Goal: Contribute content: Contribute content

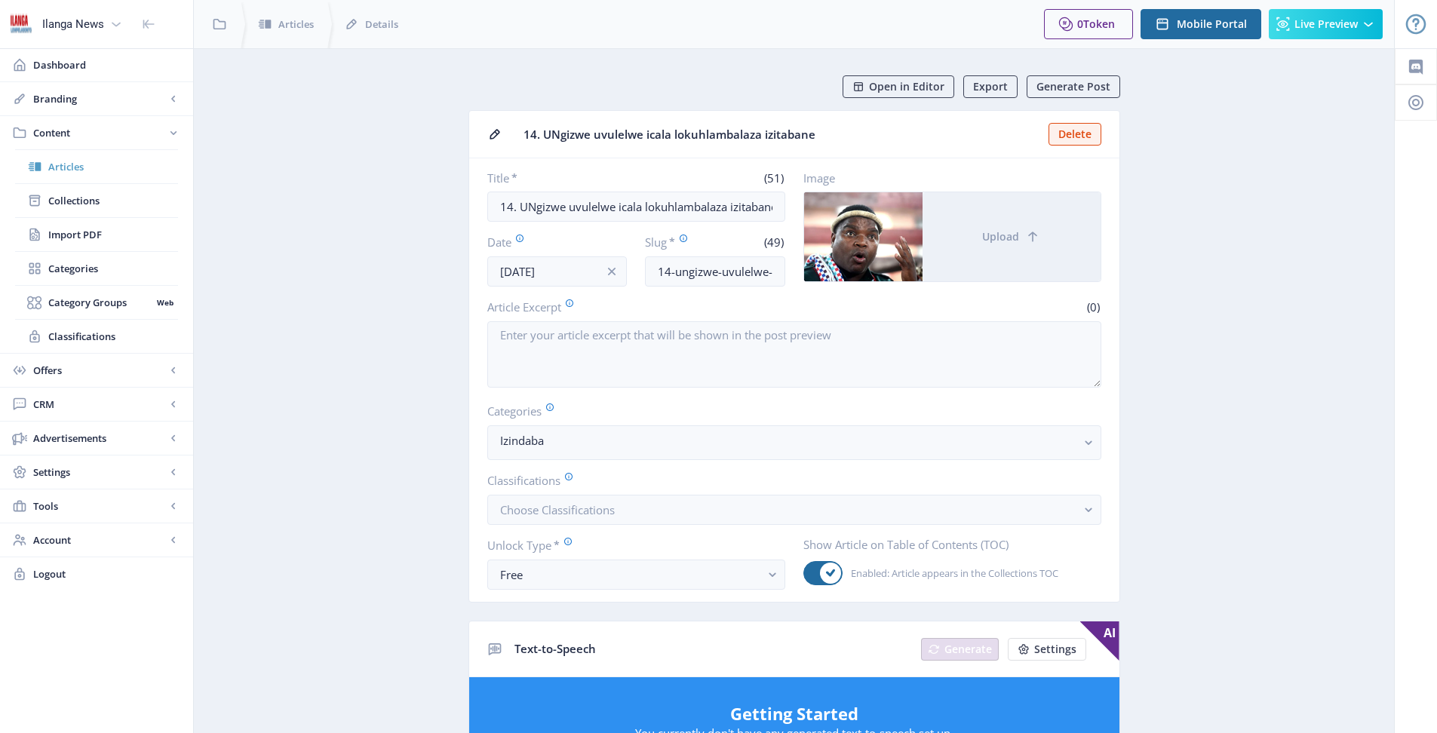
click at [61, 164] on span "Articles" at bounding box center [113, 166] width 130 height 15
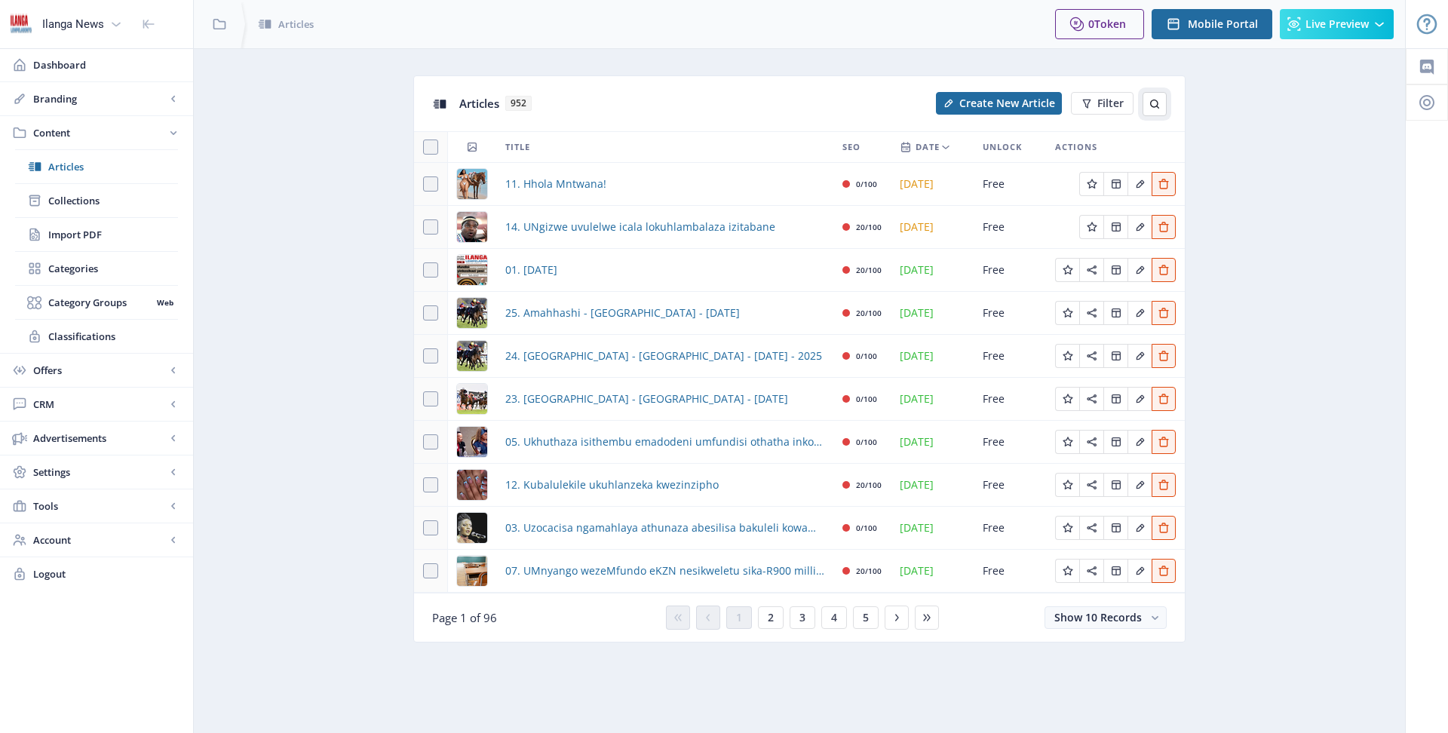
click at [1154, 100] on icon at bounding box center [1155, 104] width 12 height 12
click at [66, 162] on span "Articles" at bounding box center [113, 166] width 130 height 15
click at [51, 167] on span "Articles" at bounding box center [113, 166] width 130 height 15
click at [66, 201] on span "Collections" at bounding box center [113, 200] width 130 height 15
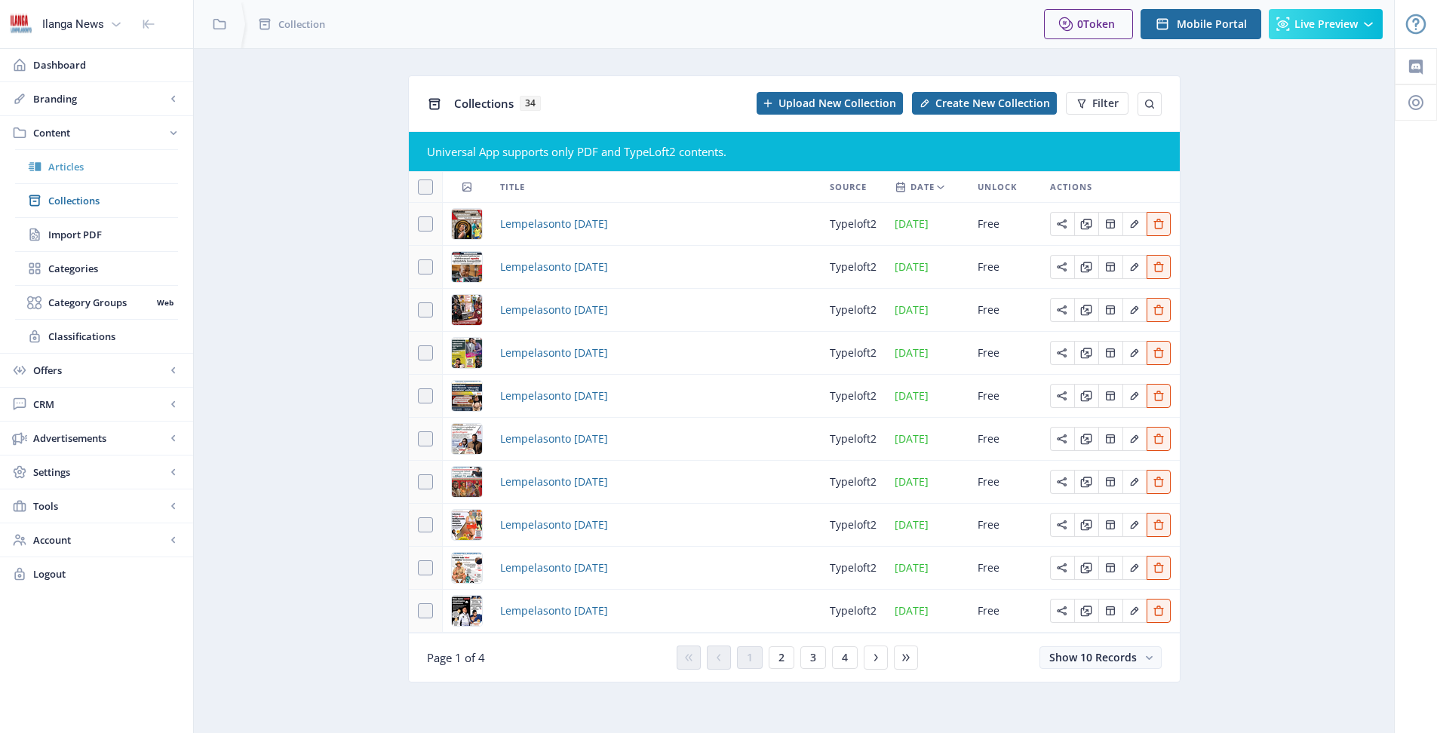
click at [70, 164] on span "Articles" at bounding box center [113, 166] width 130 height 15
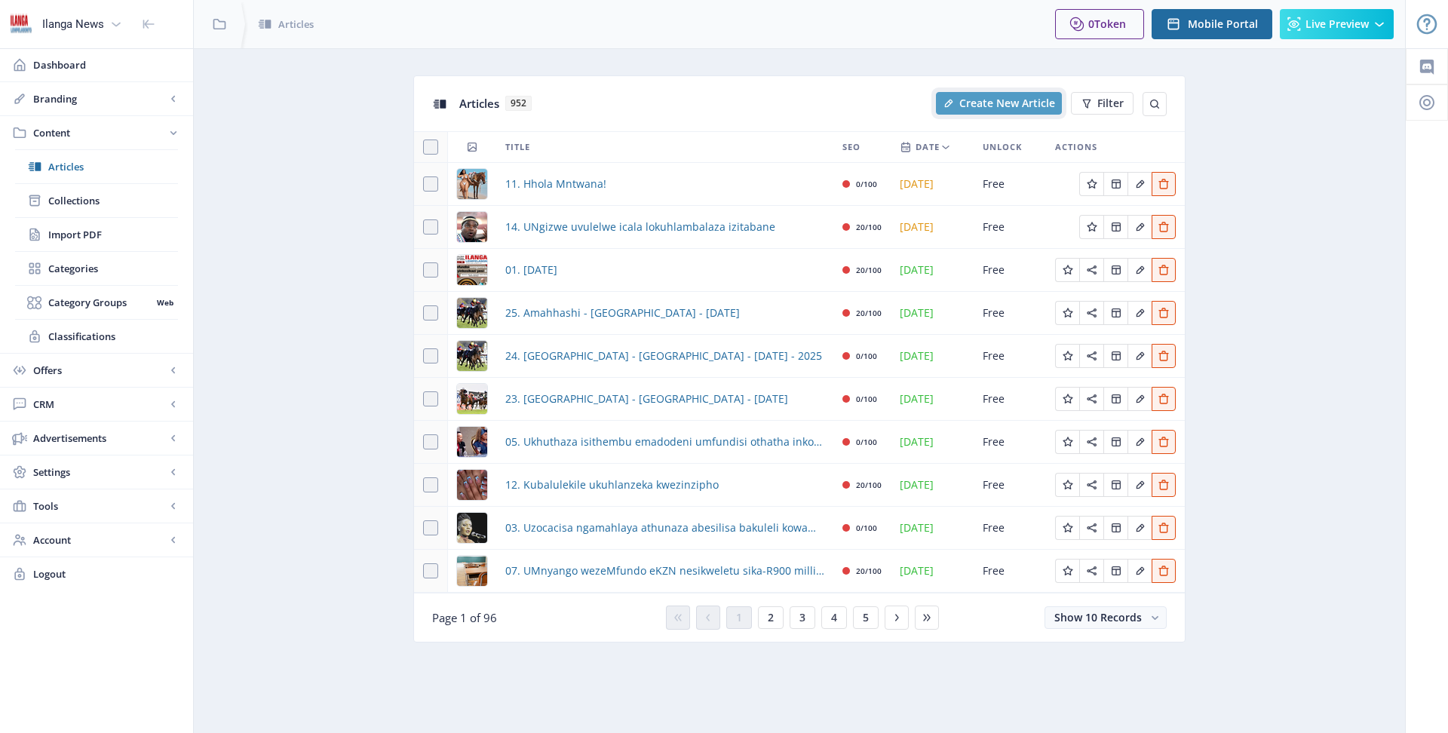
click at [993, 97] on span "Create New Article" at bounding box center [1007, 103] width 96 height 12
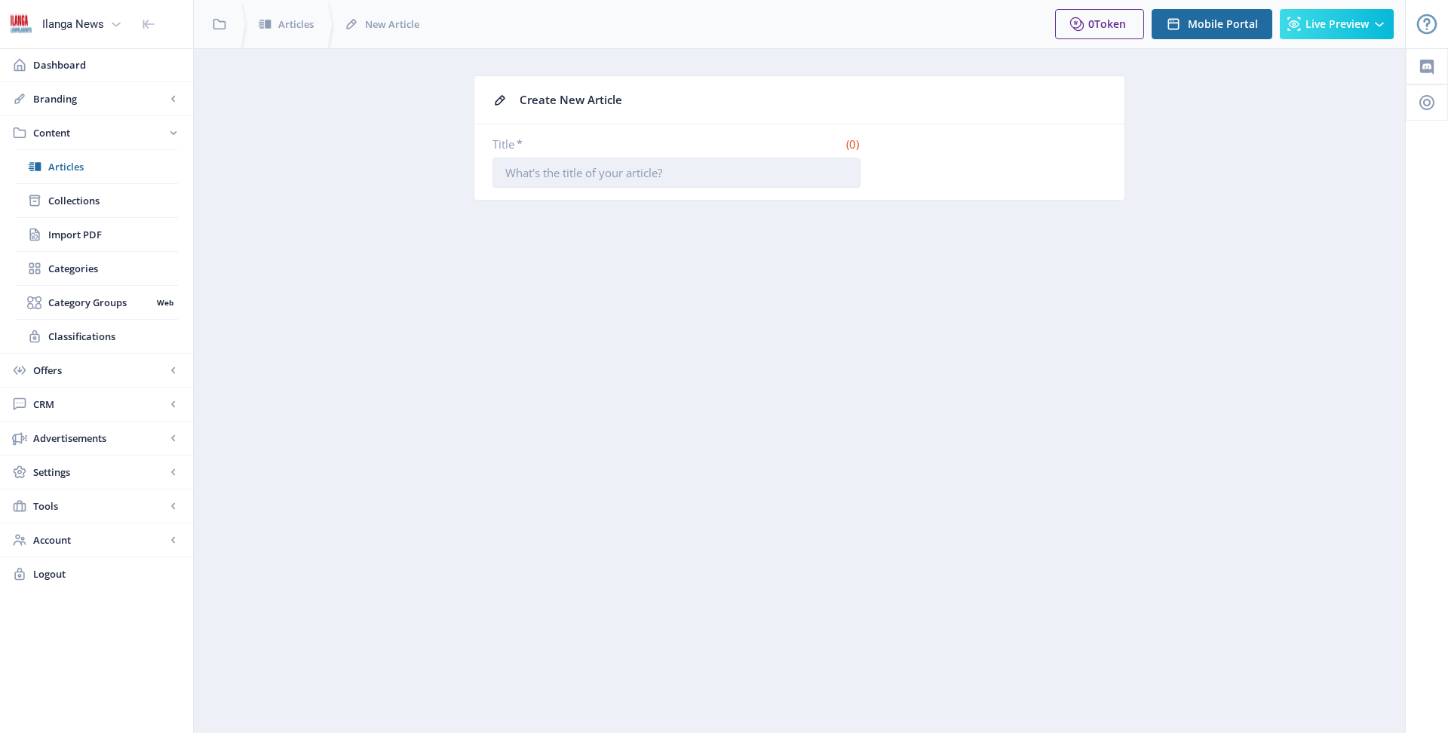
click at [582, 173] on input "Title *" at bounding box center [677, 173] width 368 height 30
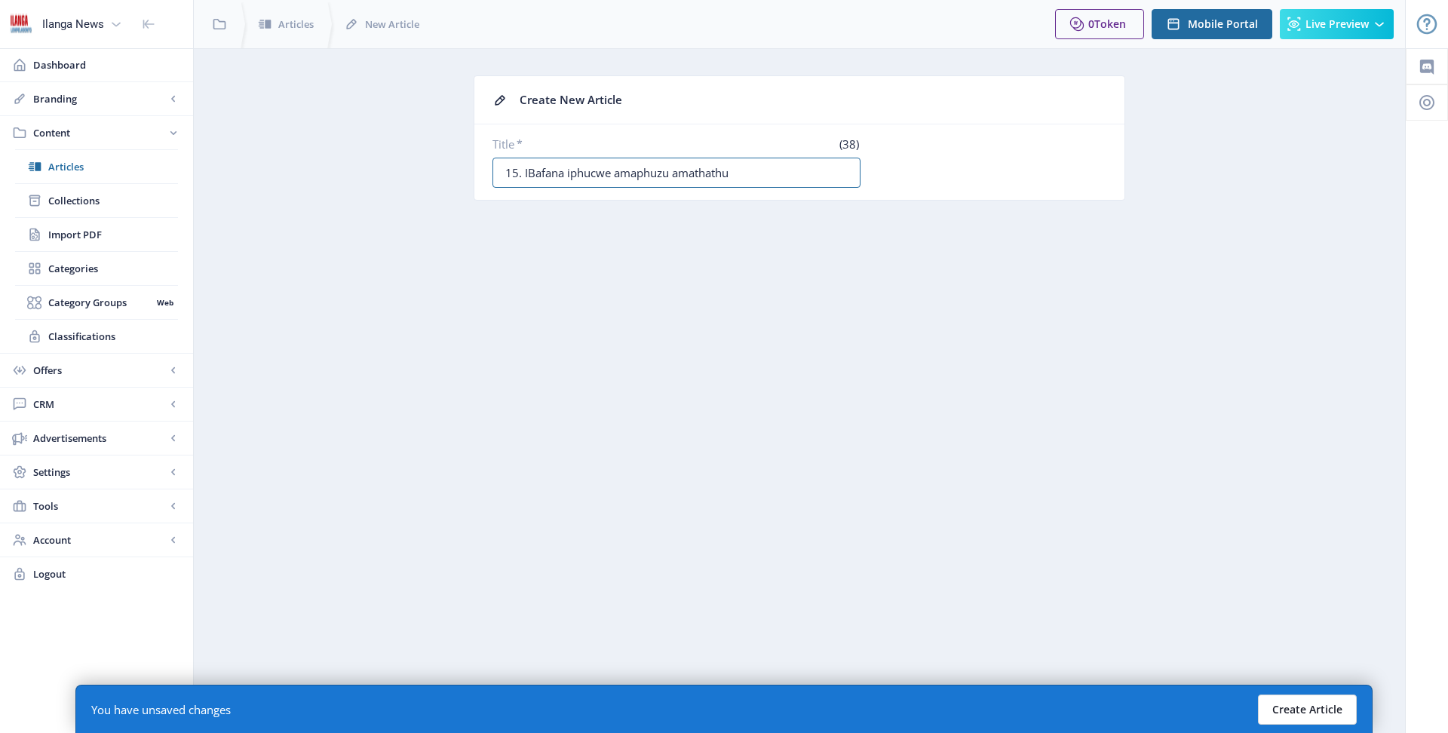
type input "15. IBafana iphucwe amaphuzu amathathu"
click at [1321, 700] on button "Create Article" at bounding box center [1307, 710] width 99 height 30
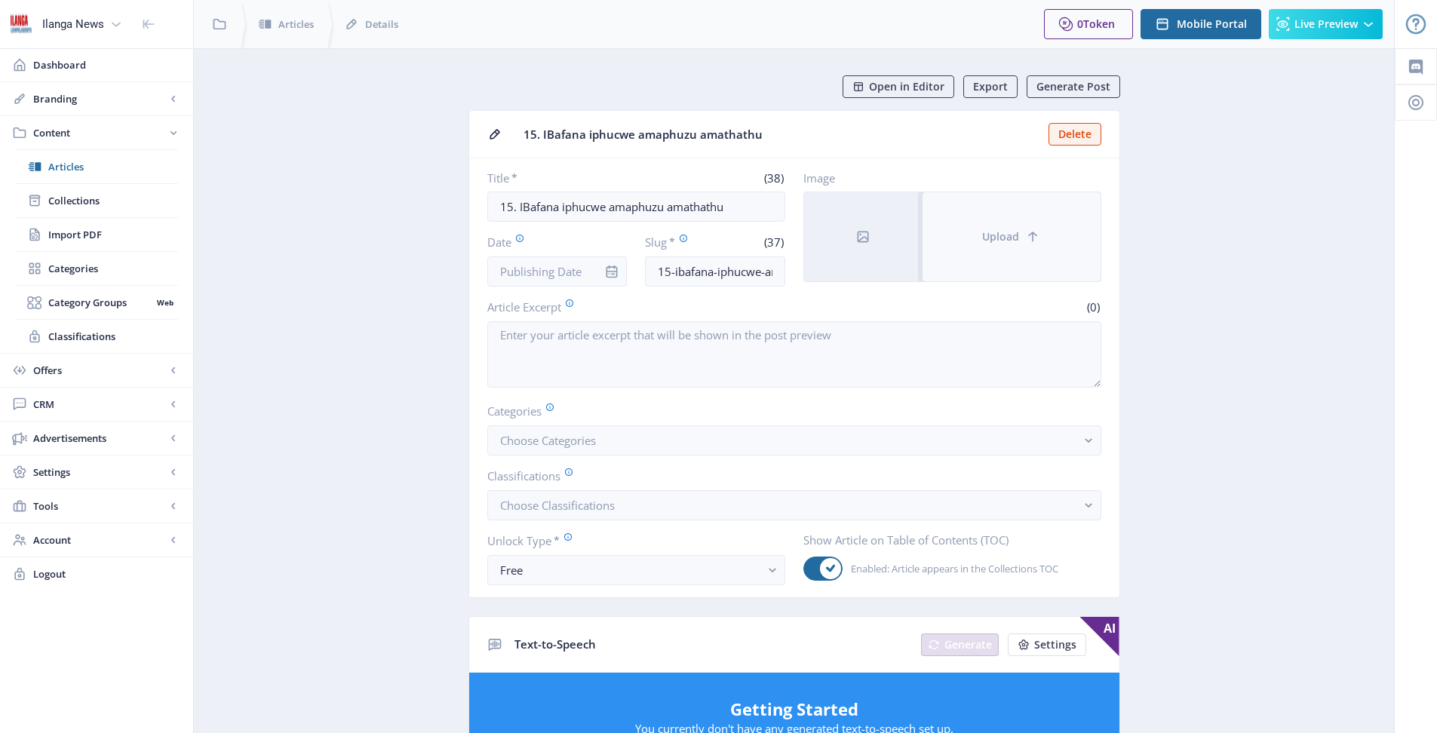
click at [996, 237] on span "Upload" at bounding box center [1000, 237] width 37 height 12
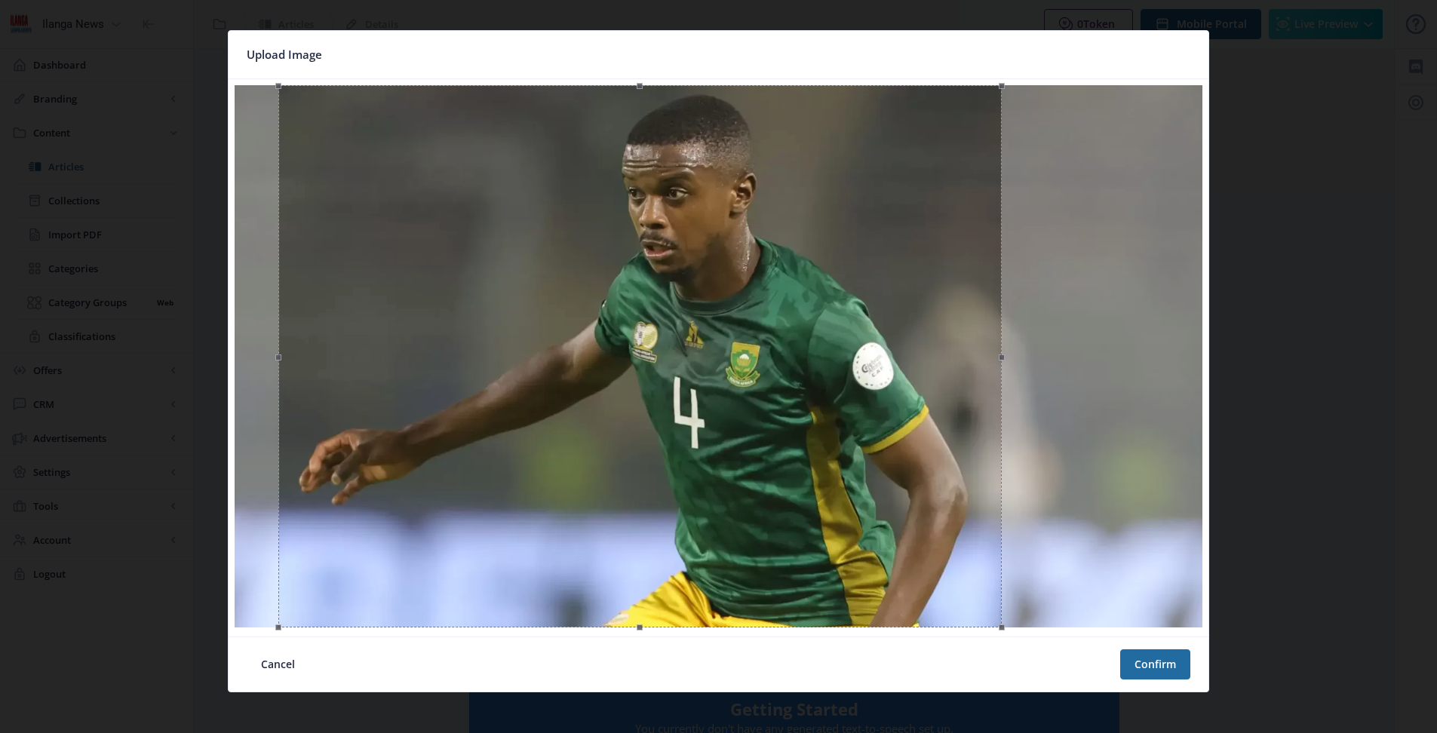
drag, startPoint x: 1002, startPoint y: 397, endPoint x: 923, endPoint y: 398, distance: 78.4
click at [923, 398] on div at bounding box center [639, 356] width 723 height 542
click at [1162, 655] on button "Confirm" at bounding box center [1155, 664] width 70 height 30
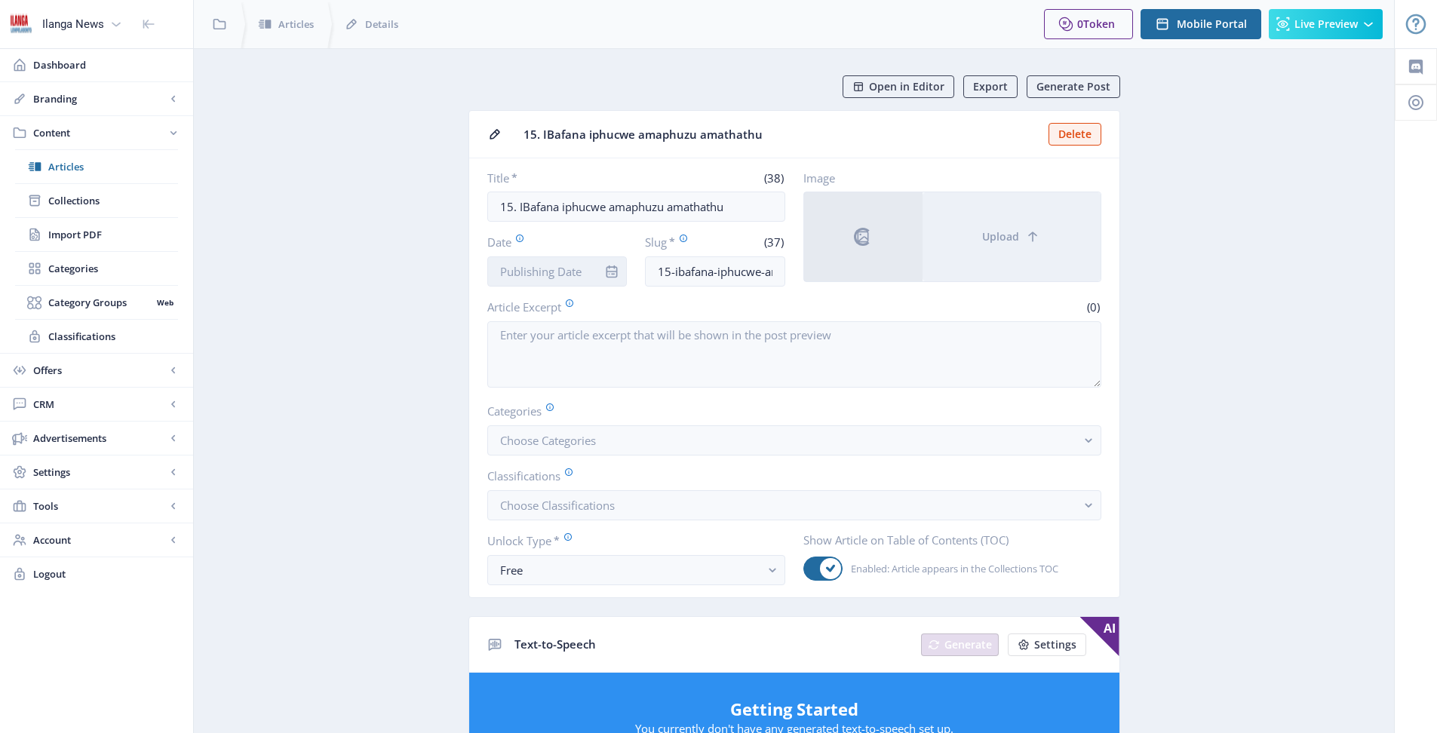
click at [559, 280] on input "Date" at bounding box center [557, 271] width 140 height 30
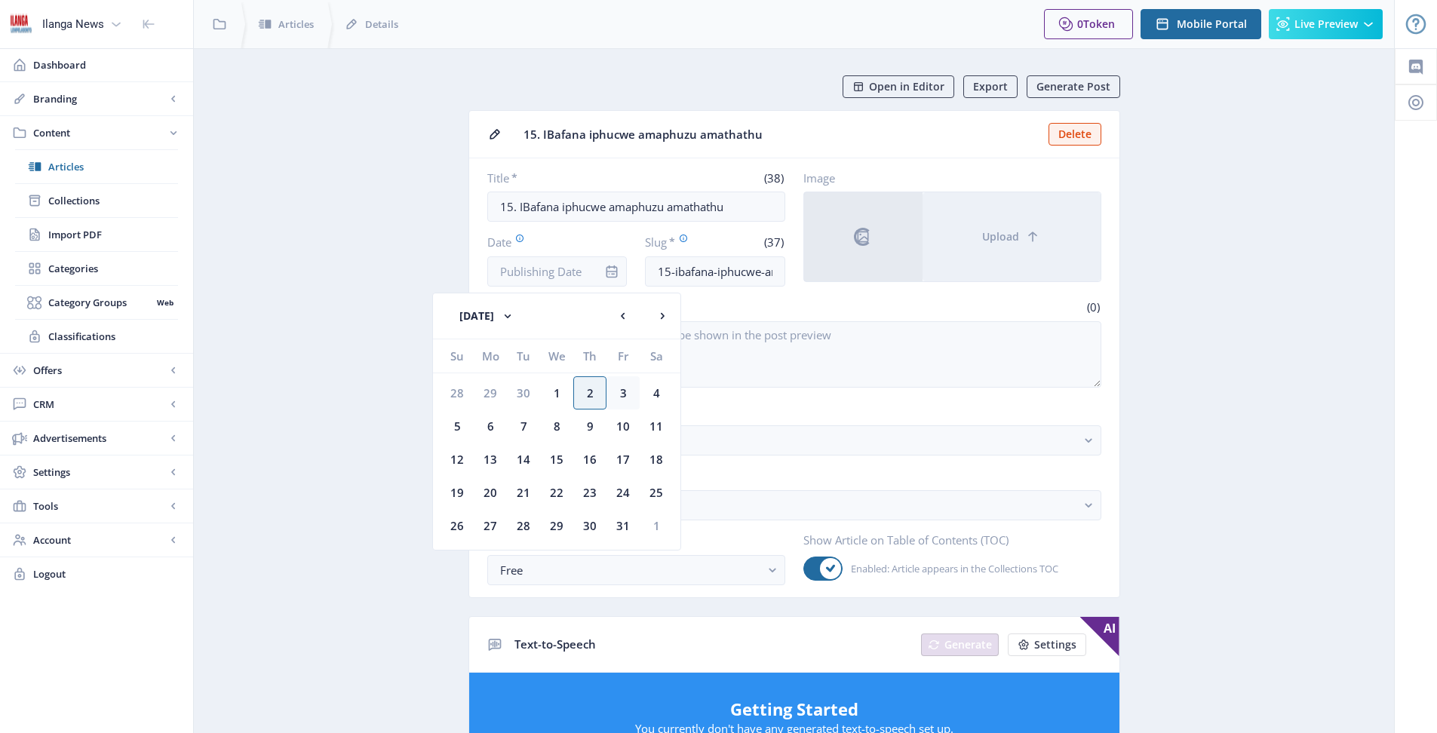
click at [621, 398] on div "3" at bounding box center [622, 392] width 33 height 33
type input "[DATE]"
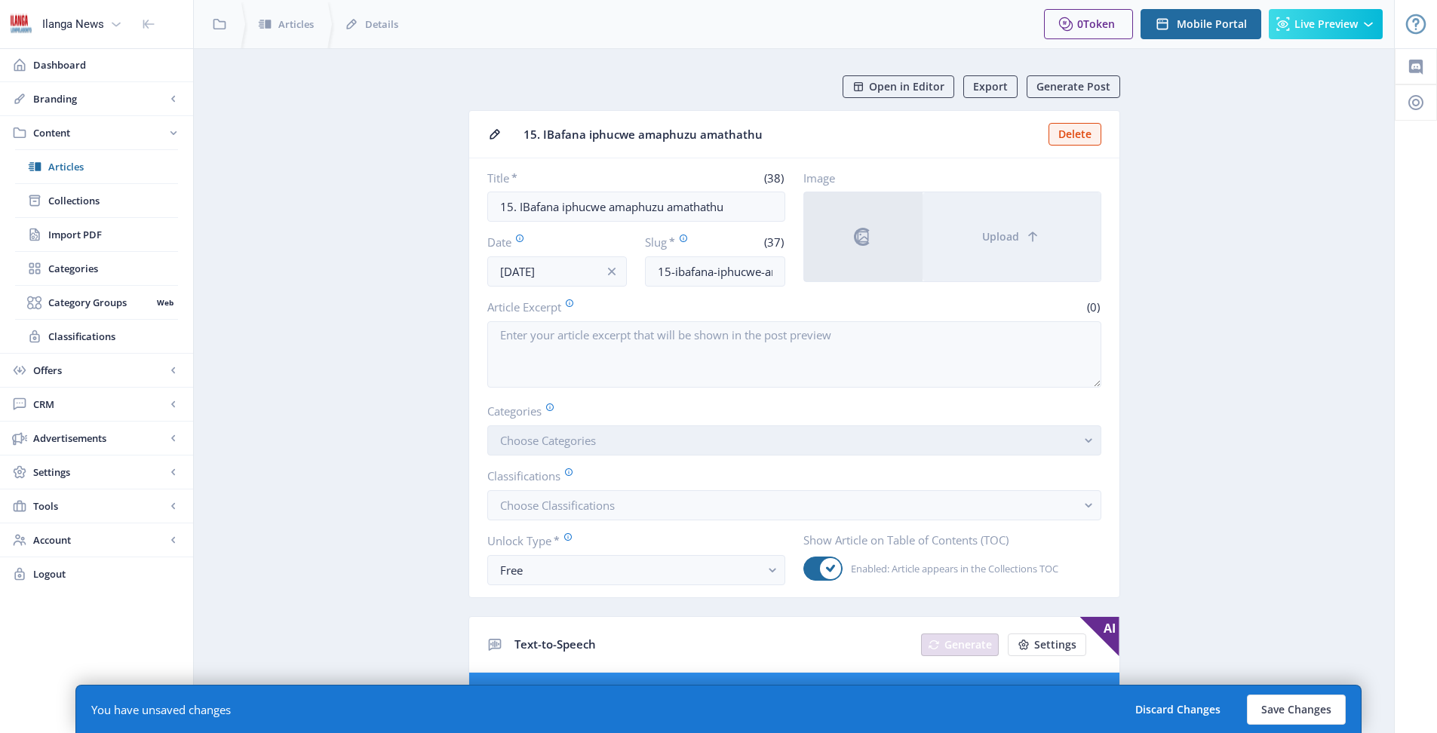
click at [536, 443] on span "Choose Categories" at bounding box center [548, 440] width 96 height 15
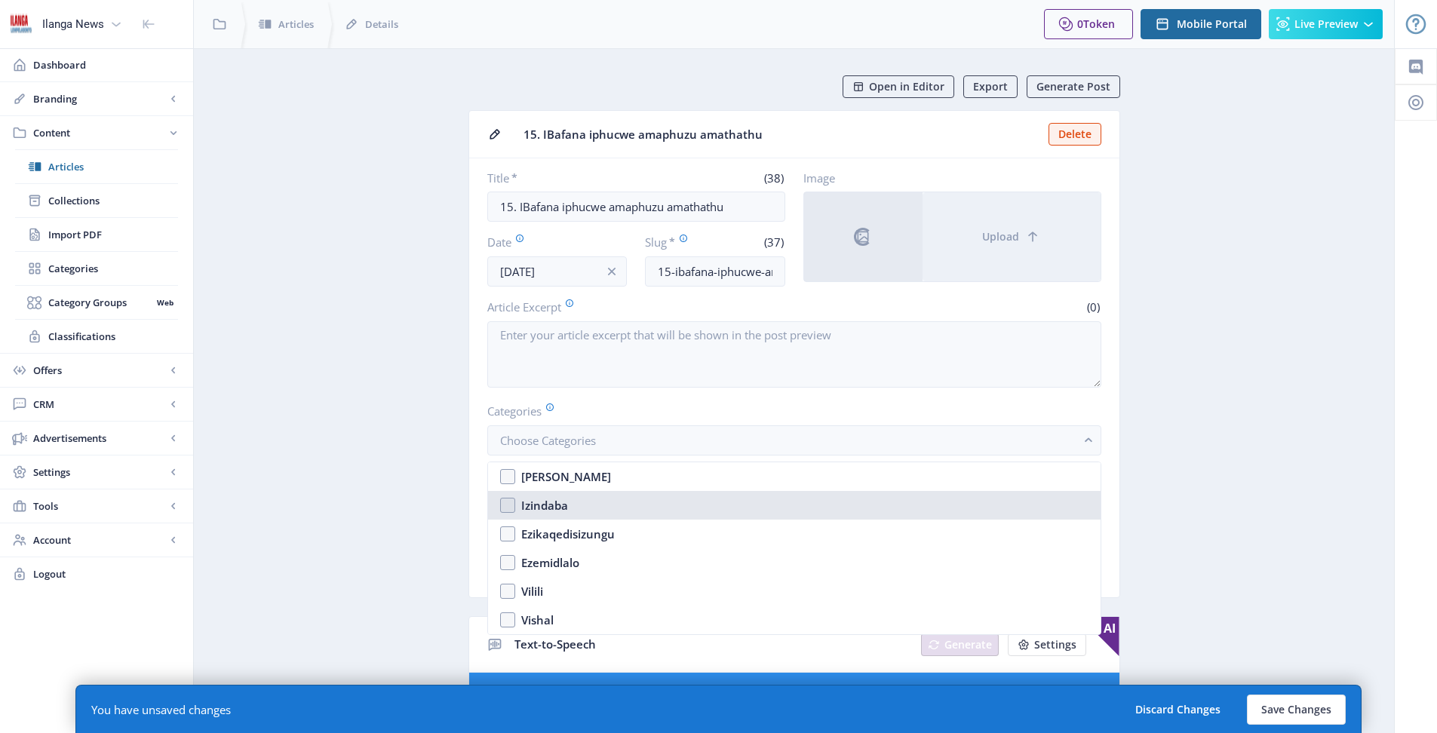
click at [508, 505] on nb-option "Izindaba" at bounding box center [794, 505] width 612 height 29
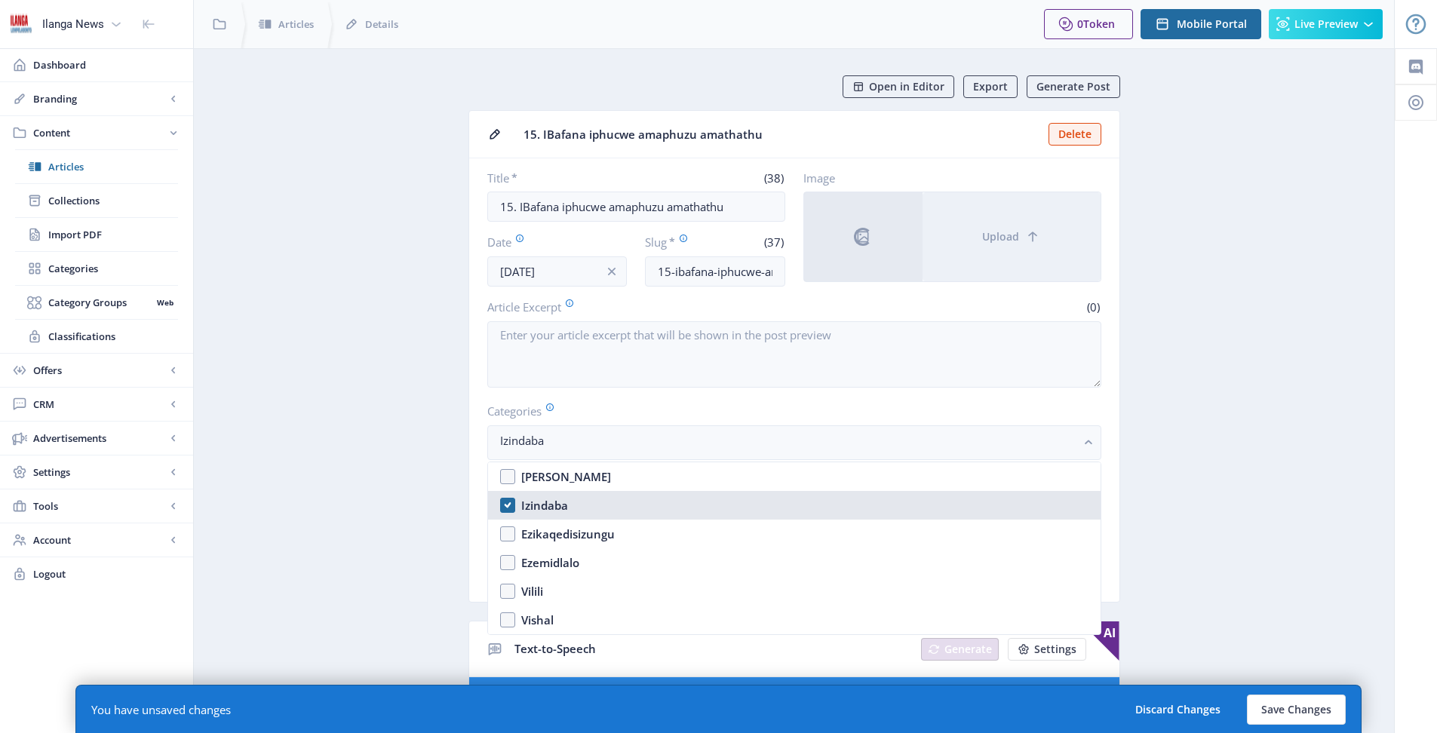
checkbox input "true"
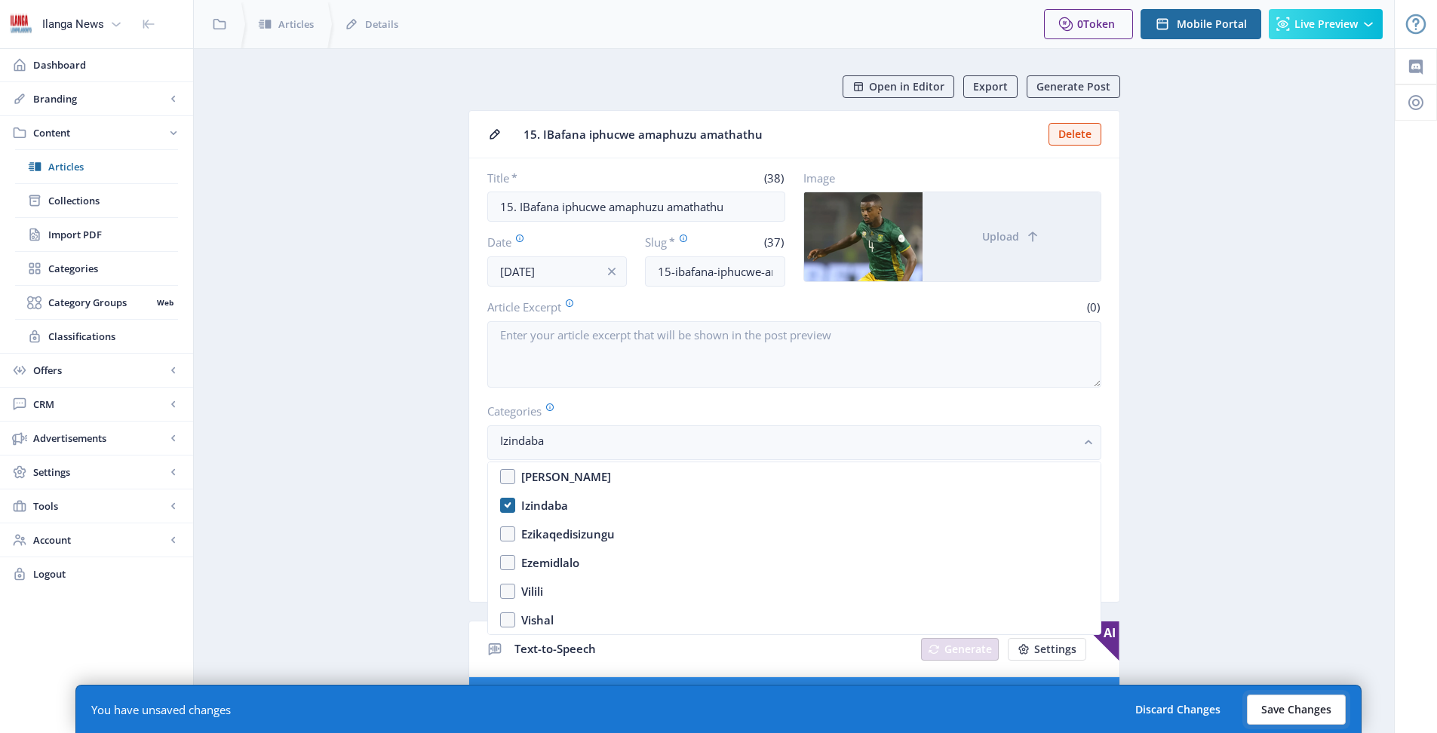
click at [1295, 716] on button "Save Changes" at bounding box center [1296, 710] width 99 height 30
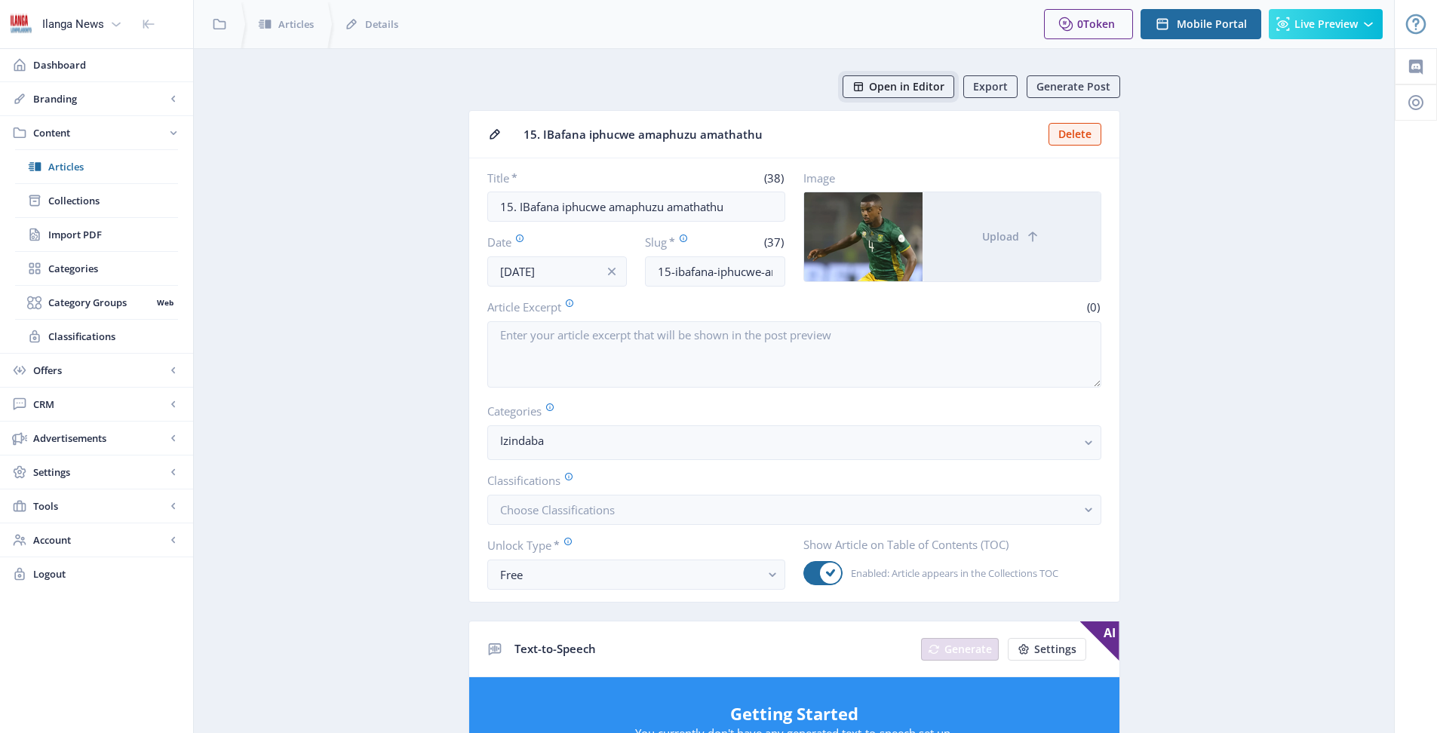
click at [901, 87] on span "Open in Editor" at bounding box center [906, 87] width 75 height 12
